Goal: Check status: Check status

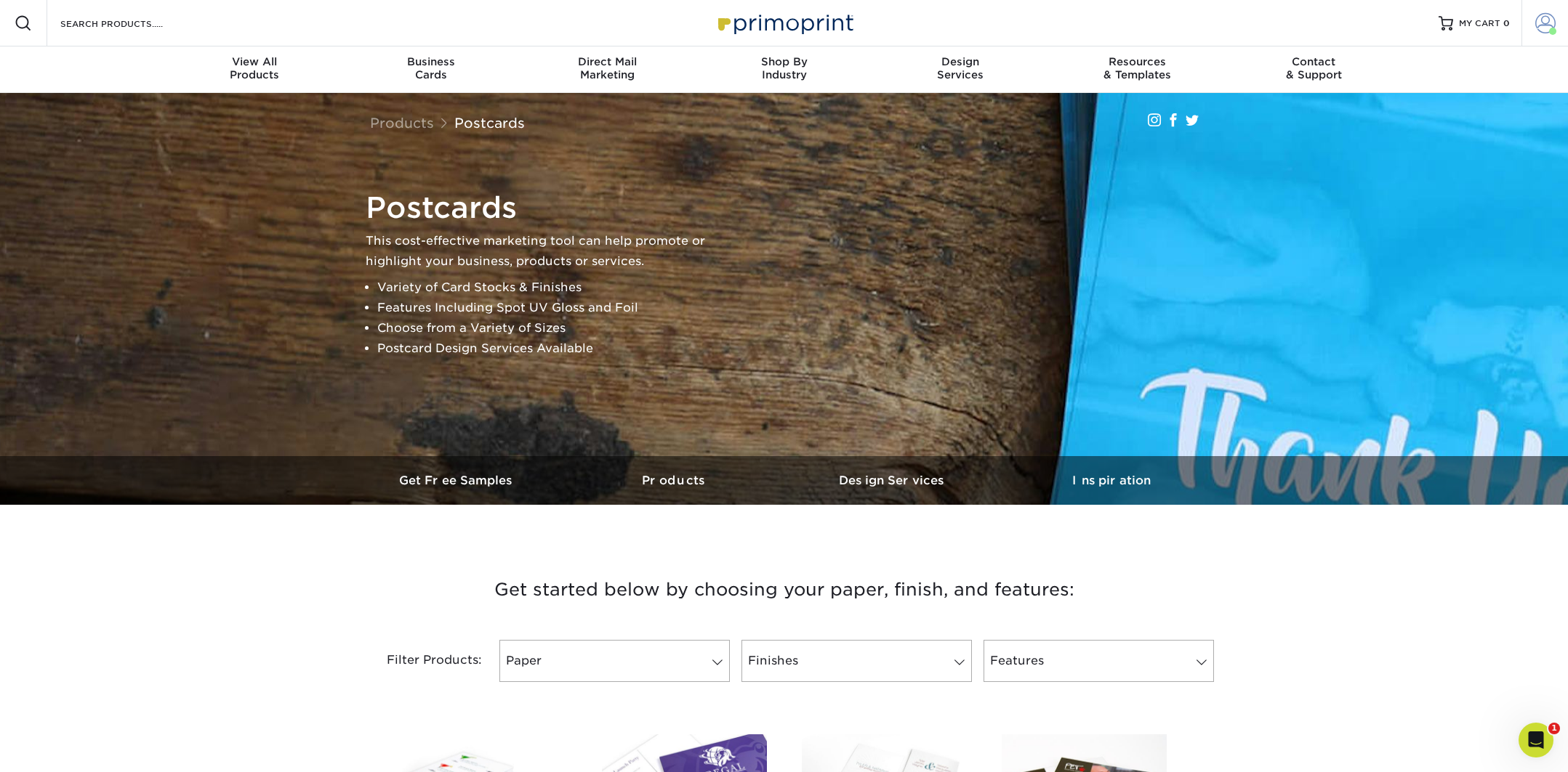
click at [1548, 27] on span at bounding box center [1545, 23] width 20 height 20
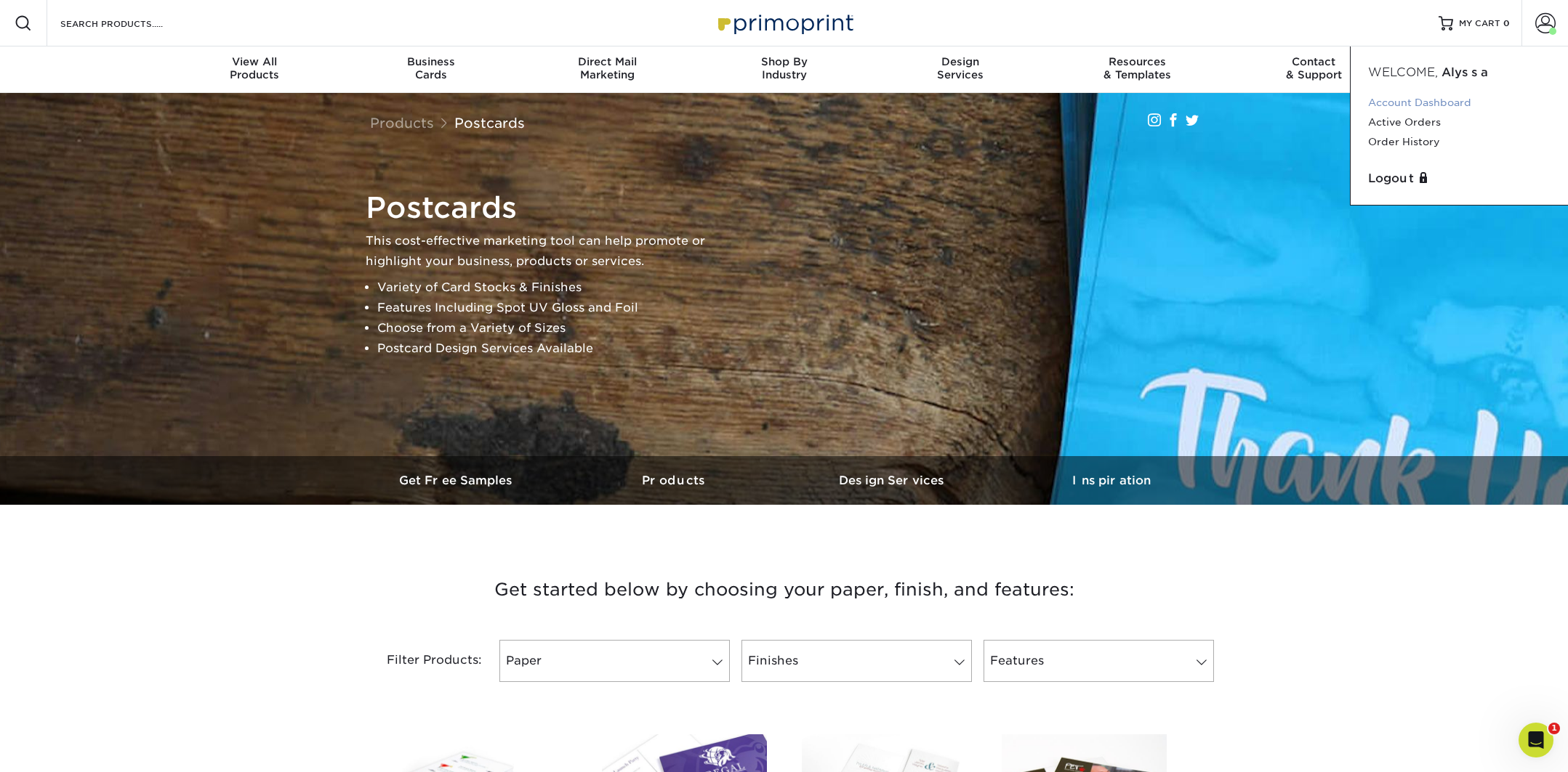
click at [1397, 99] on link "Account Dashboard" at bounding box center [1459, 103] width 182 height 19
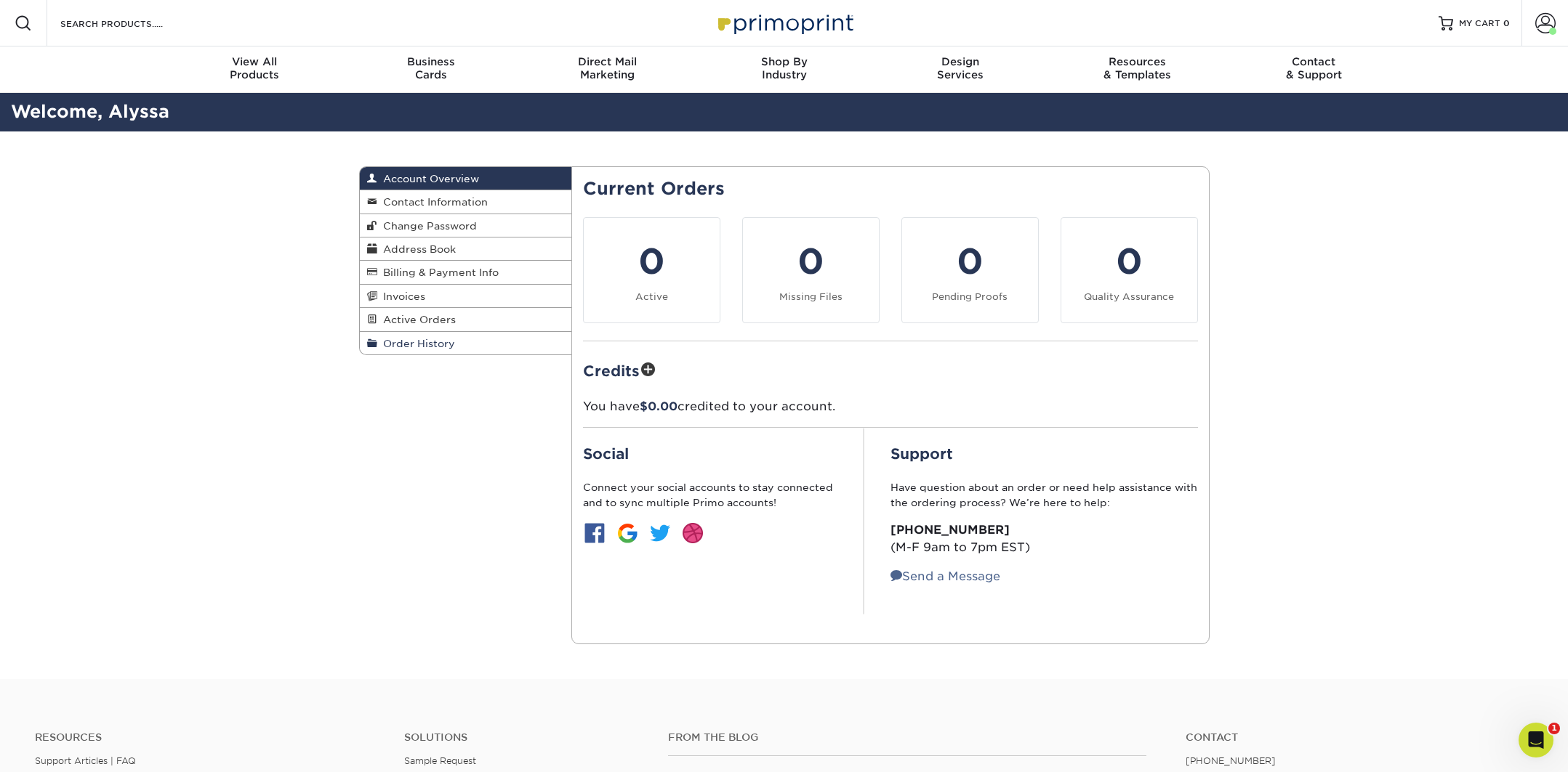
click at [431, 342] on span "Order History" at bounding box center [416, 344] width 78 height 12
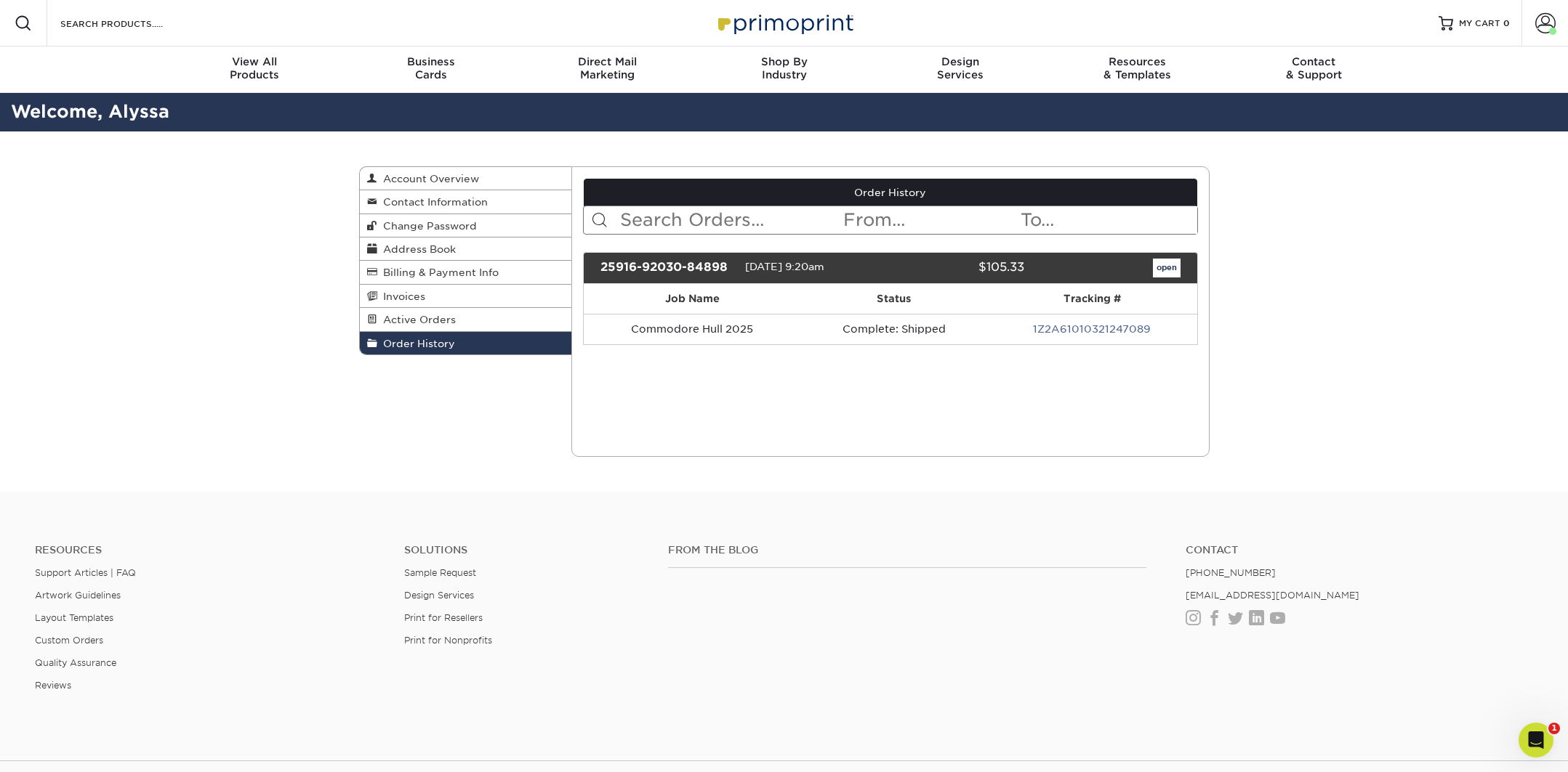
click at [1070, 330] on link "1Z2A61010321247089" at bounding box center [1091, 330] width 118 height 12
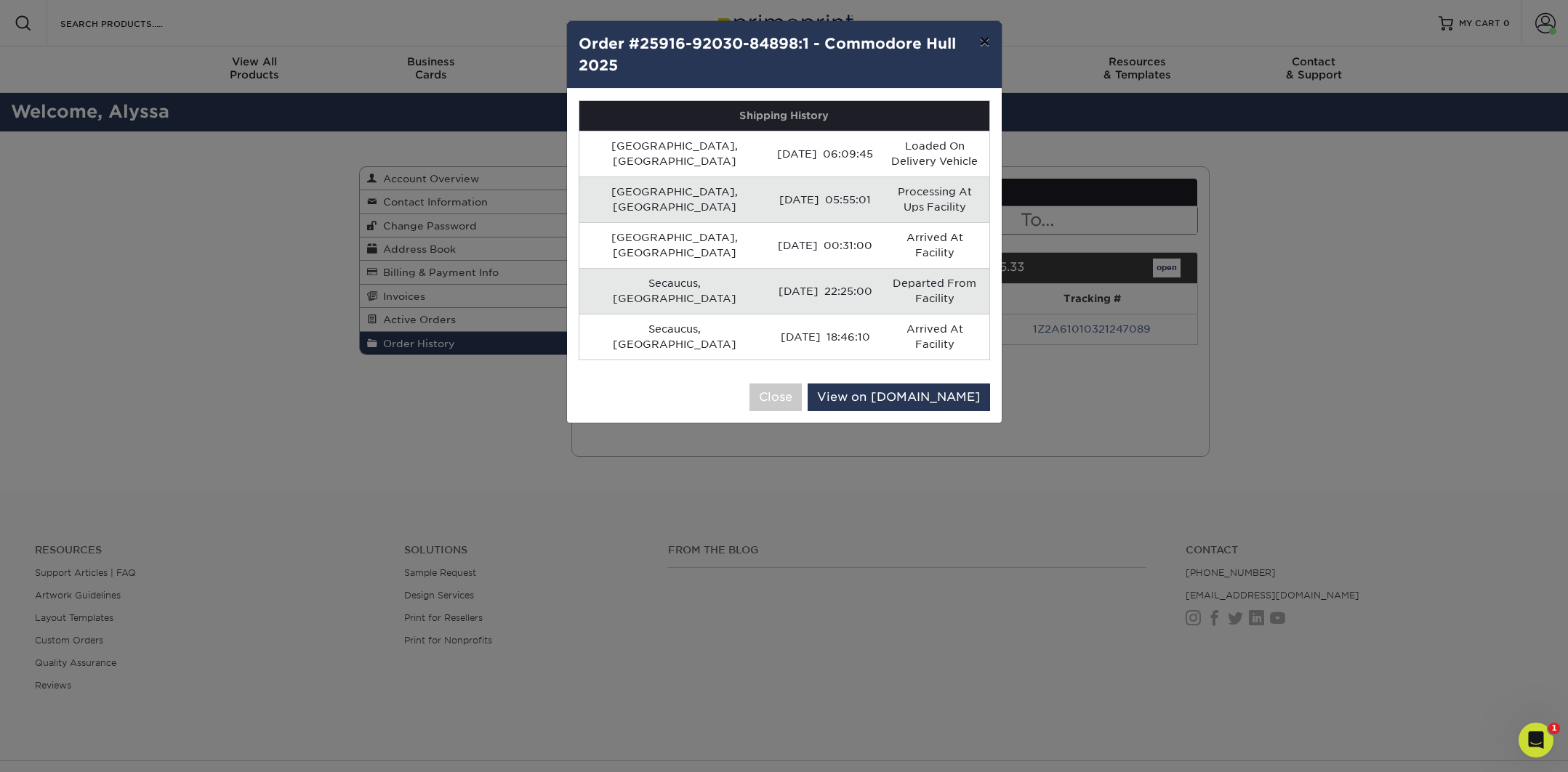
click at [985, 40] on button "×" at bounding box center [983, 42] width 33 height 41
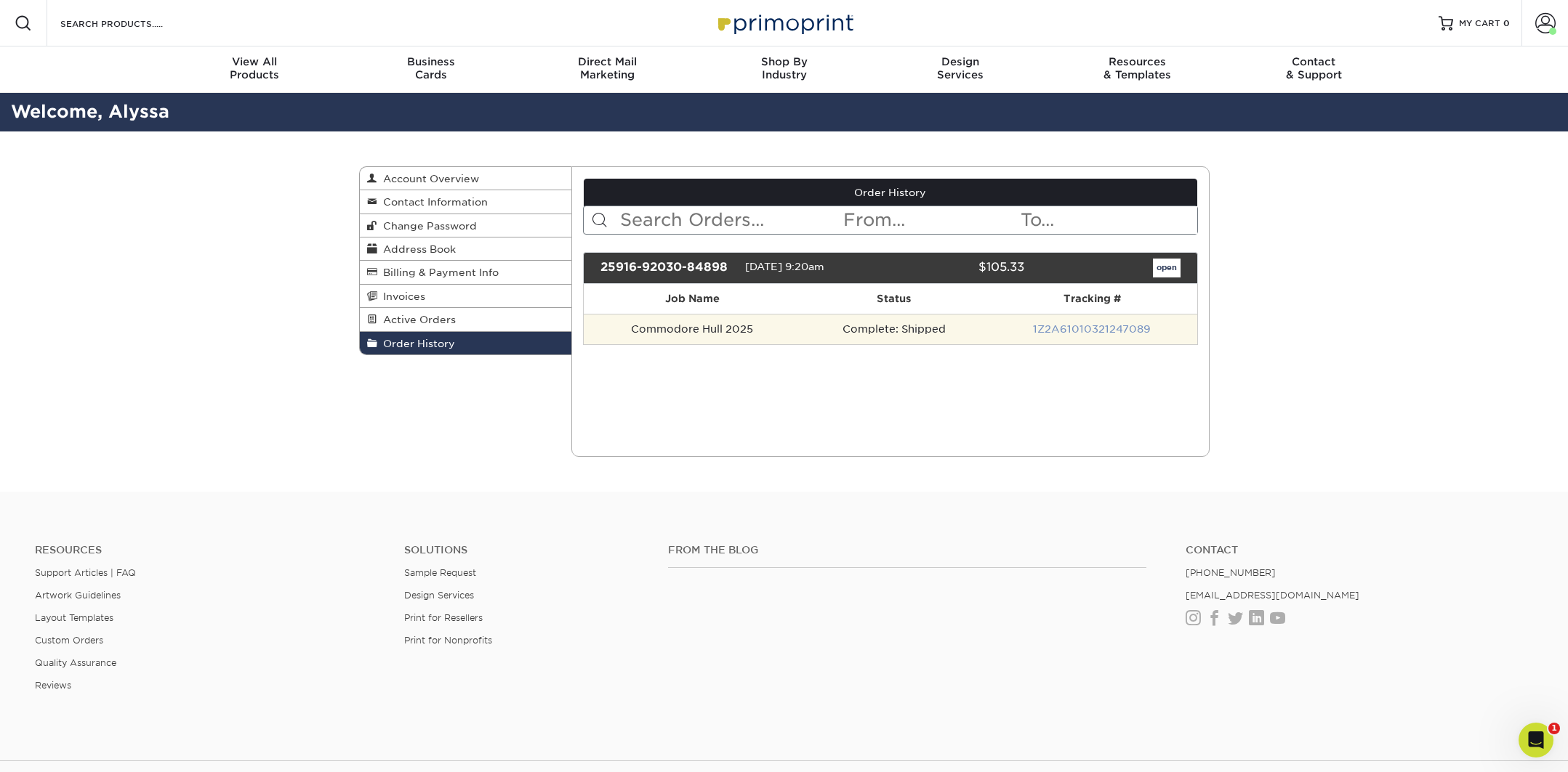
click at [1039, 327] on link "1Z2A61010321247089" at bounding box center [1091, 330] width 118 height 12
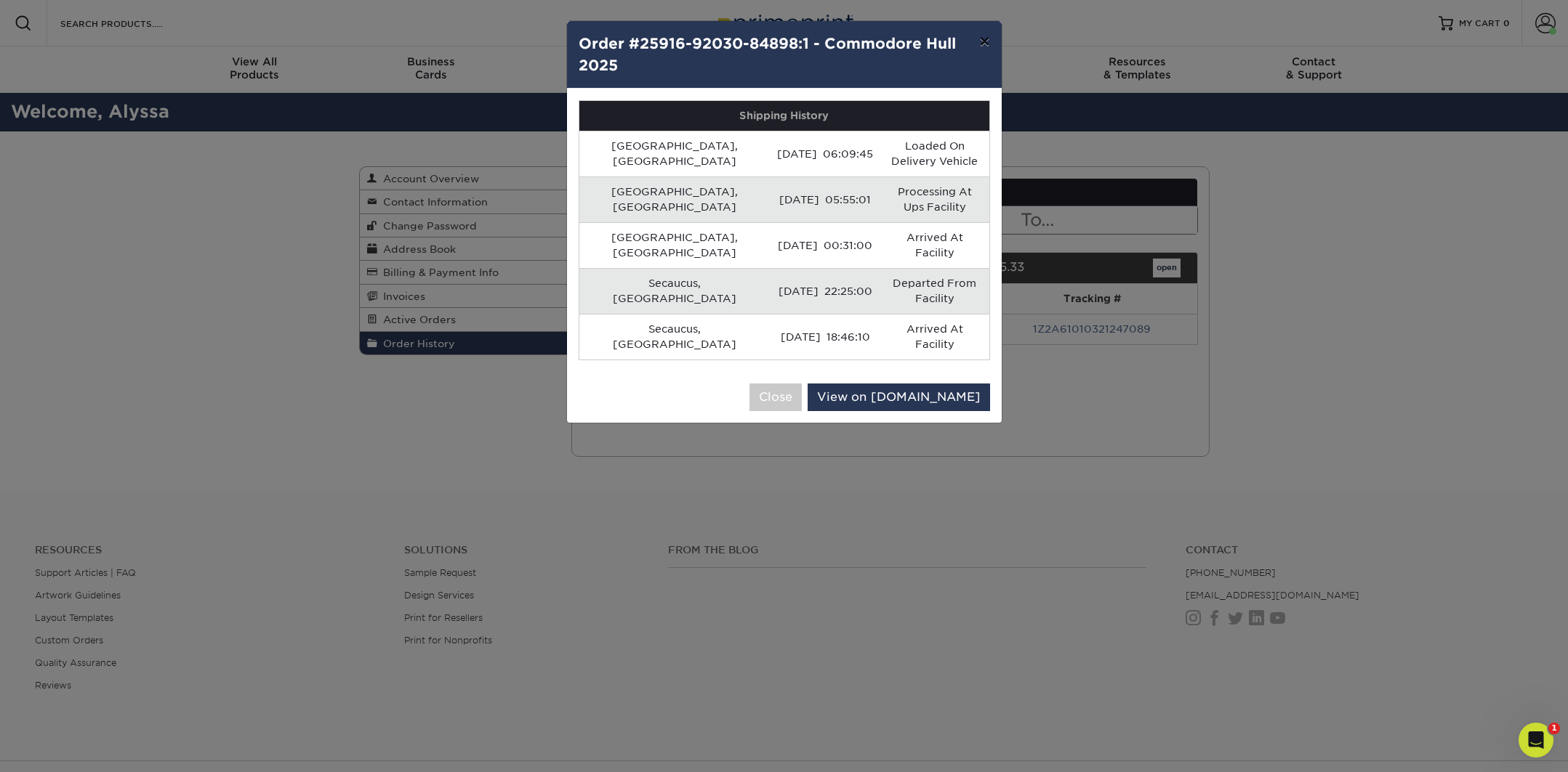
drag, startPoint x: 981, startPoint y: 42, endPoint x: 964, endPoint y: 38, distance: 17.5
click at [981, 42] on button "×" at bounding box center [983, 42] width 33 height 41
